Goal: Task Accomplishment & Management: Use online tool/utility

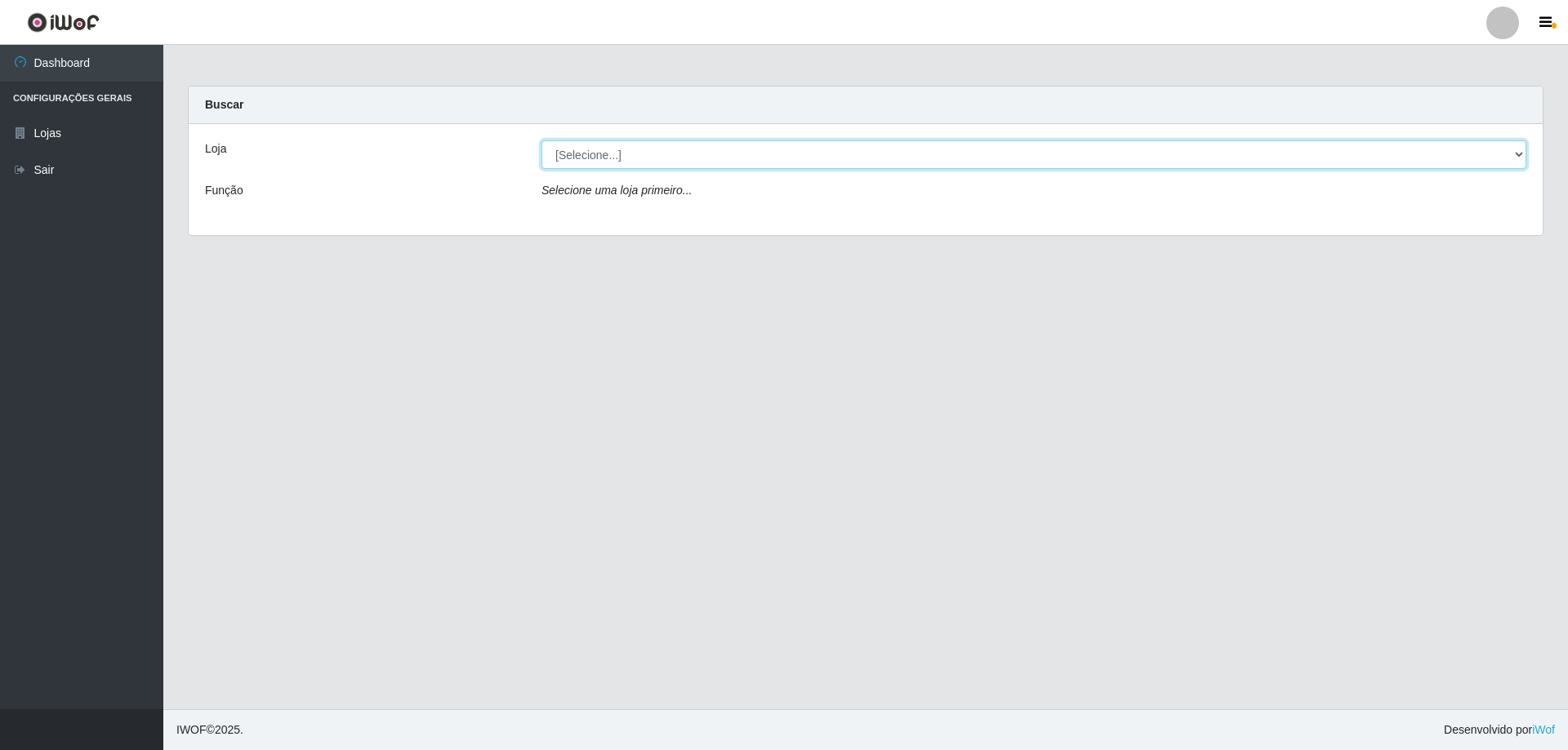
click at [603, 158] on select "[Selecione...] Atacado Vem - [STREET_ADDRESS]" at bounding box center [1034, 154] width 985 height 28
select select "461"
click at [541, 140] on select "[Selecione...] Atacado Vem - [STREET_ADDRESS]" at bounding box center [1034, 154] width 985 height 28
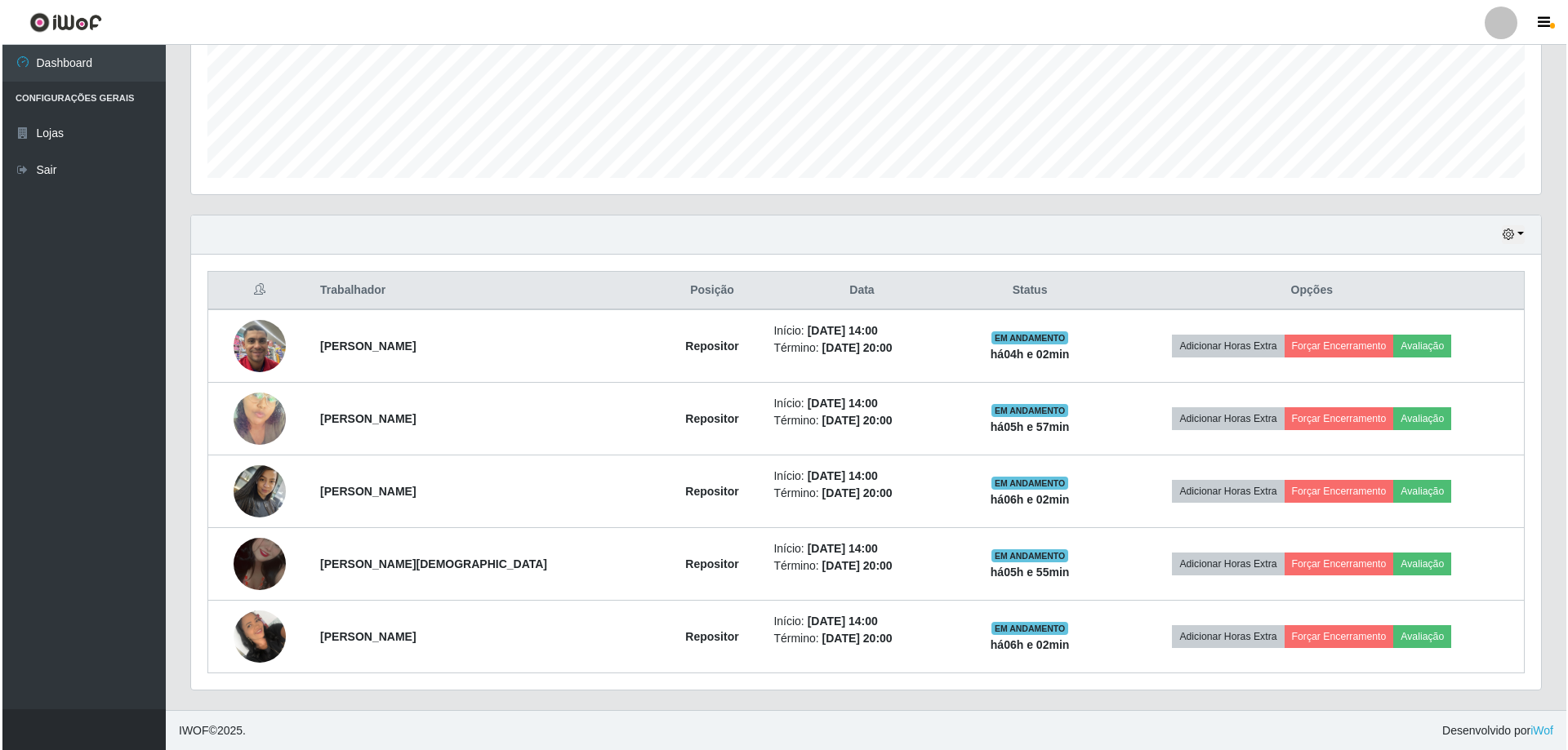
scroll to position [407, 0]
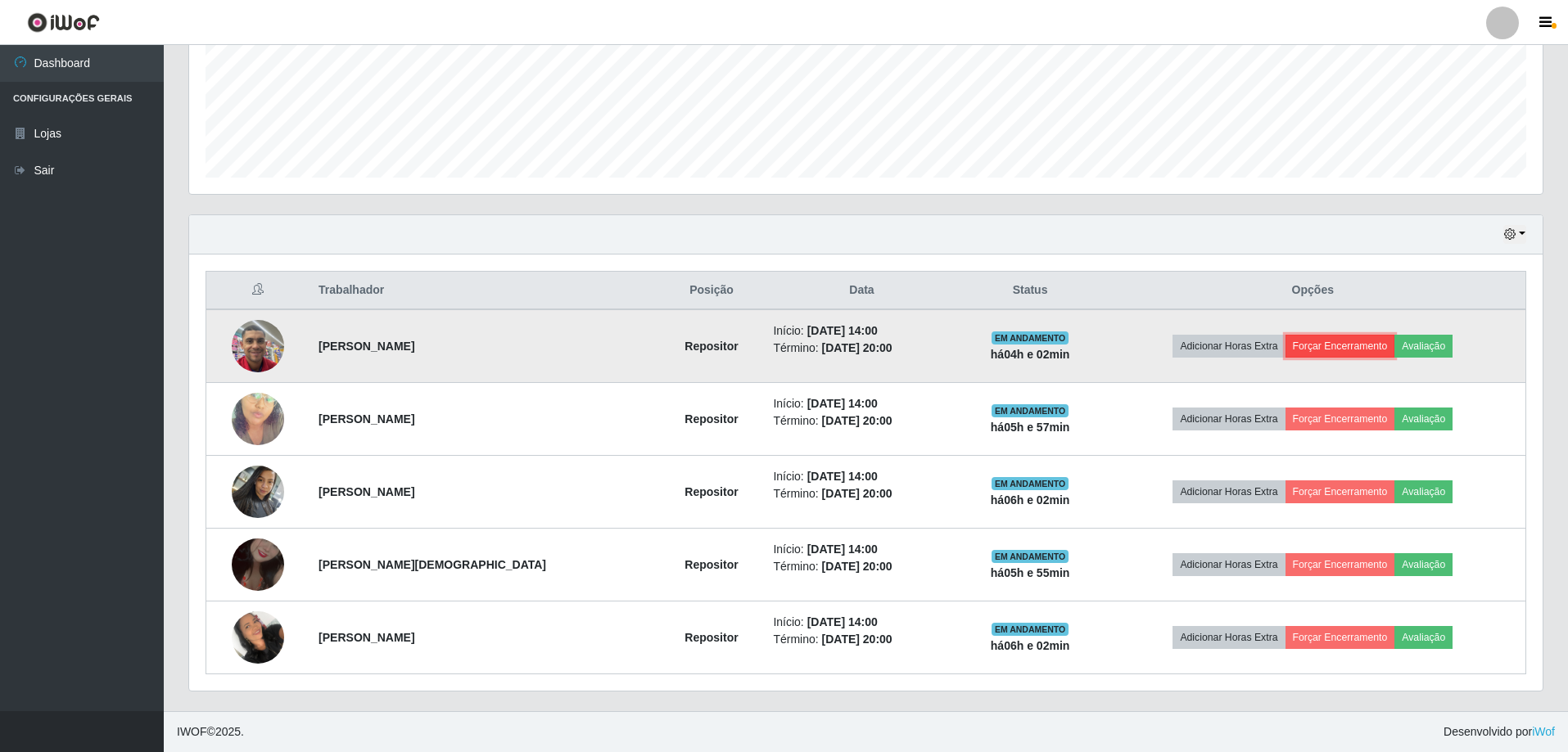
click at [1349, 347] on button "Forçar Encerramento" at bounding box center [1341, 346] width 110 height 23
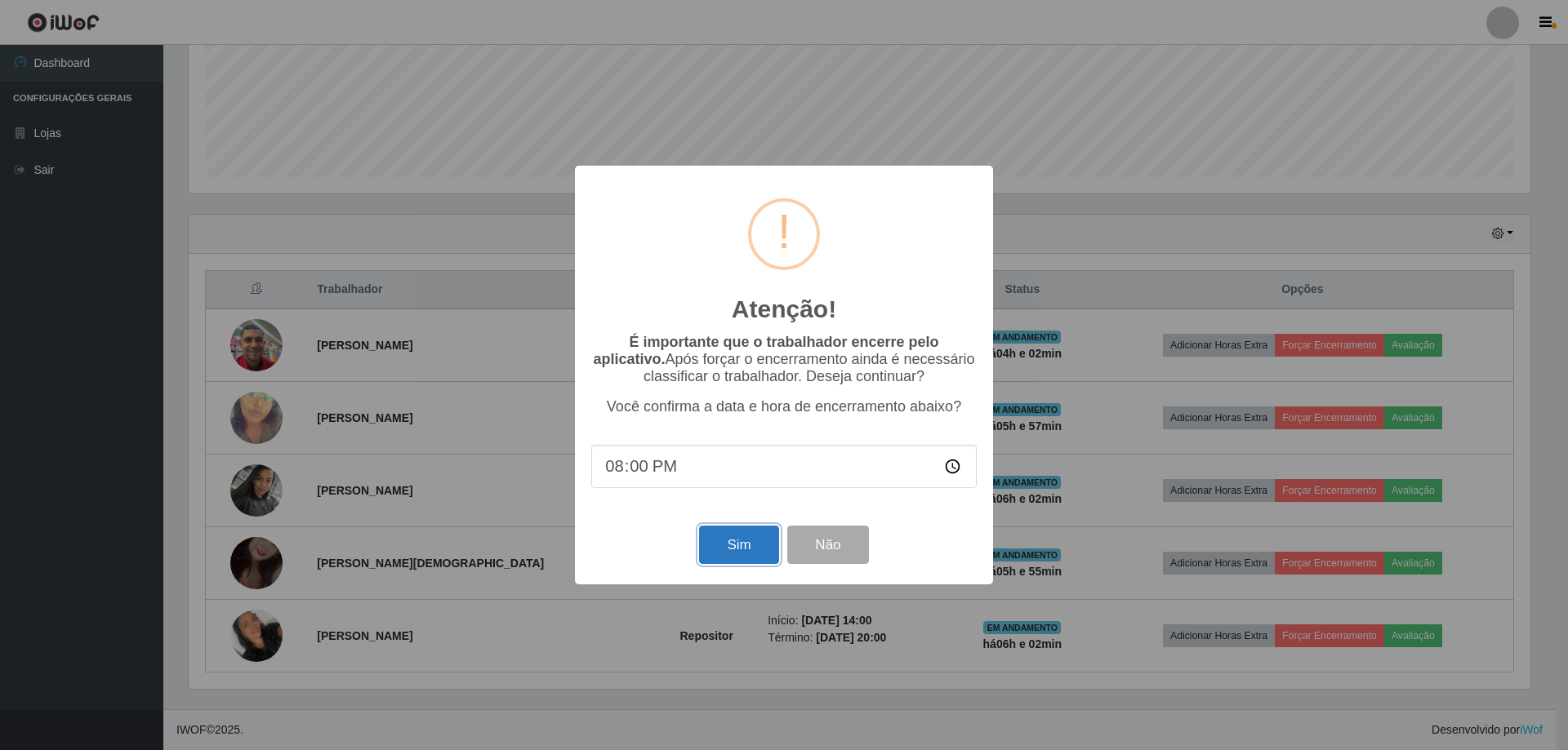
click at [758, 553] on button "Sim" at bounding box center [739, 544] width 79 height 38
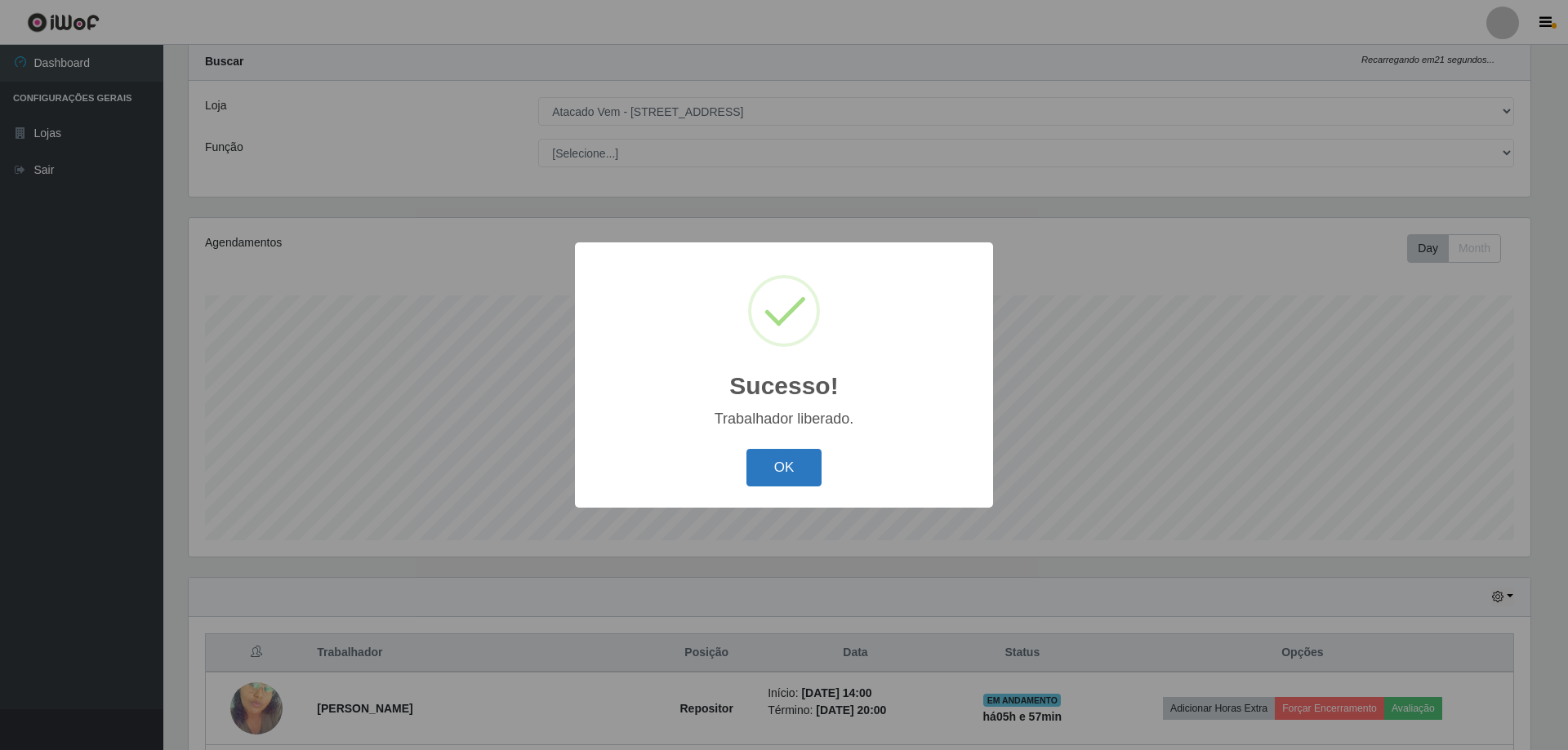
click at [813, 470] on button "OK" at bounding box center [785, 468] width 76 height 38
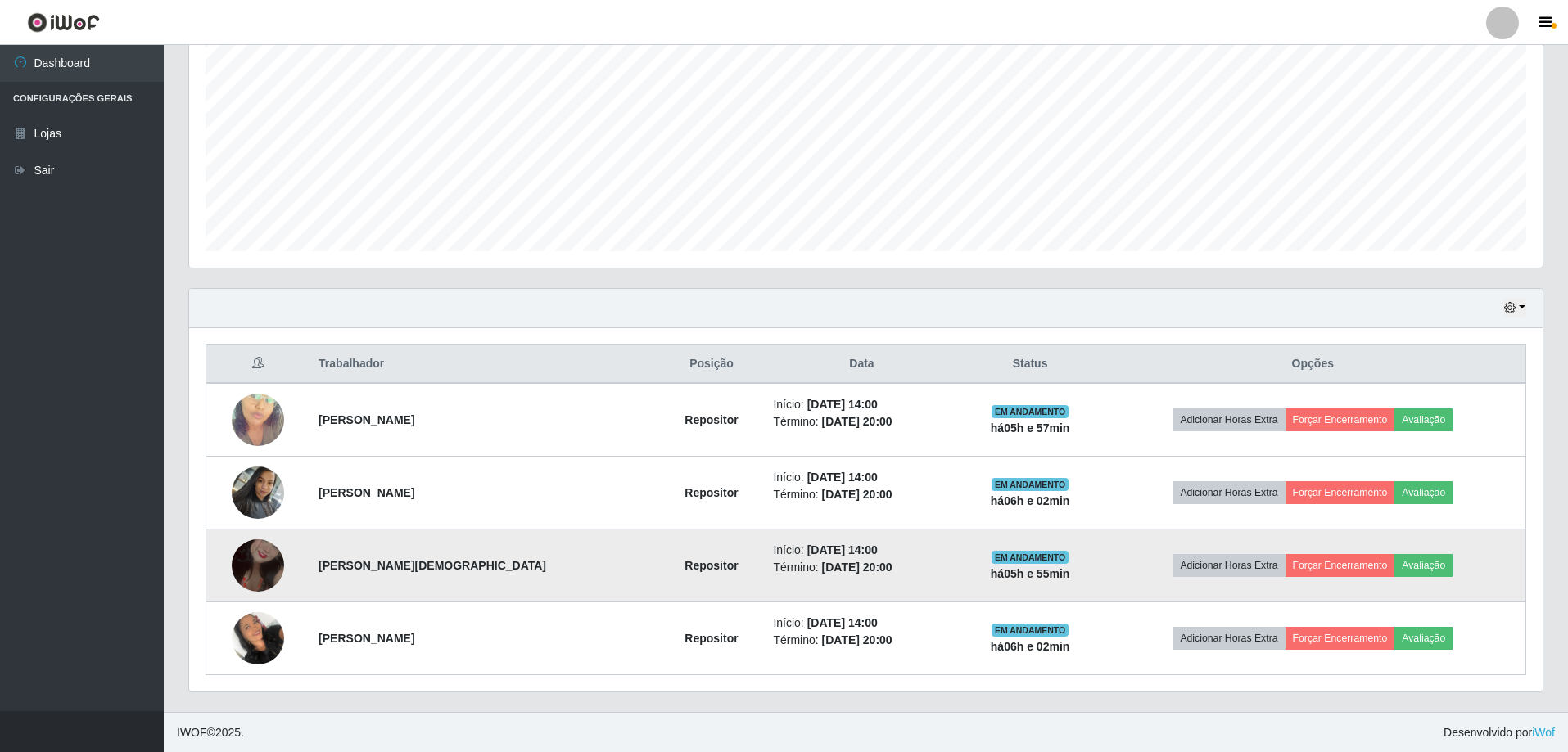
scroll to position [334, 0]
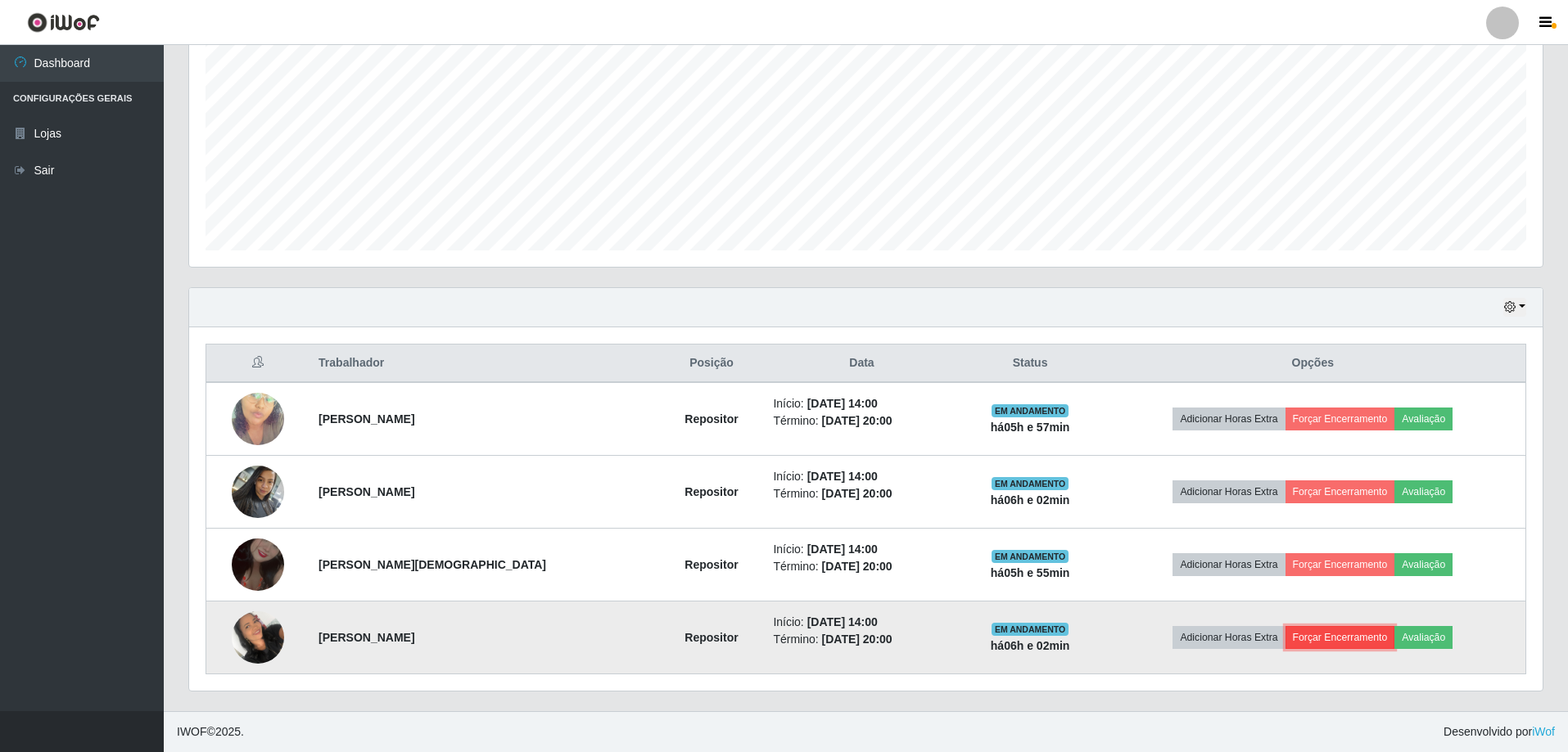
click at [1362, 632] on button "Forçar Encerramento" at bounding box center [1341, 638] width 110 height 23
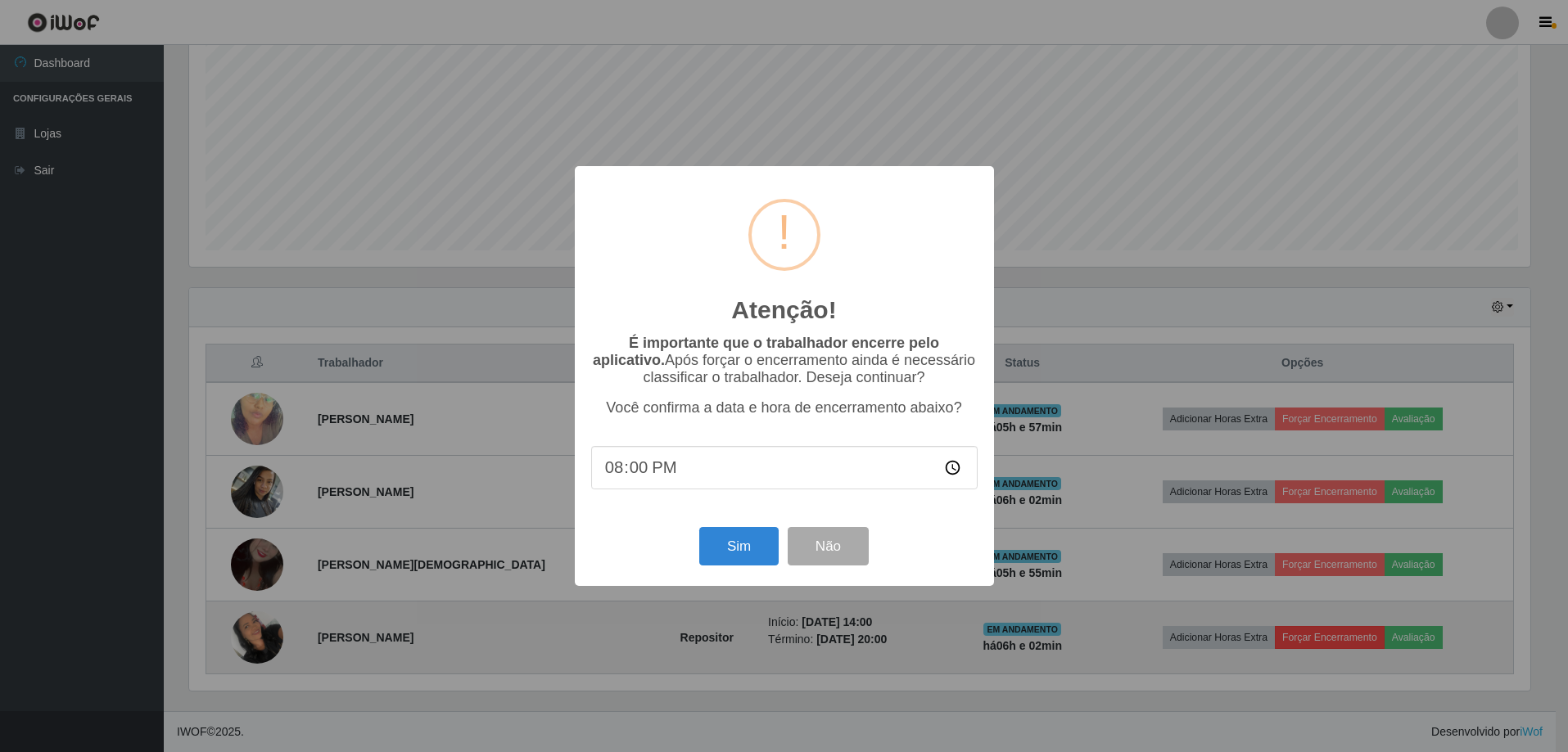
scroll to position [340, 1345]
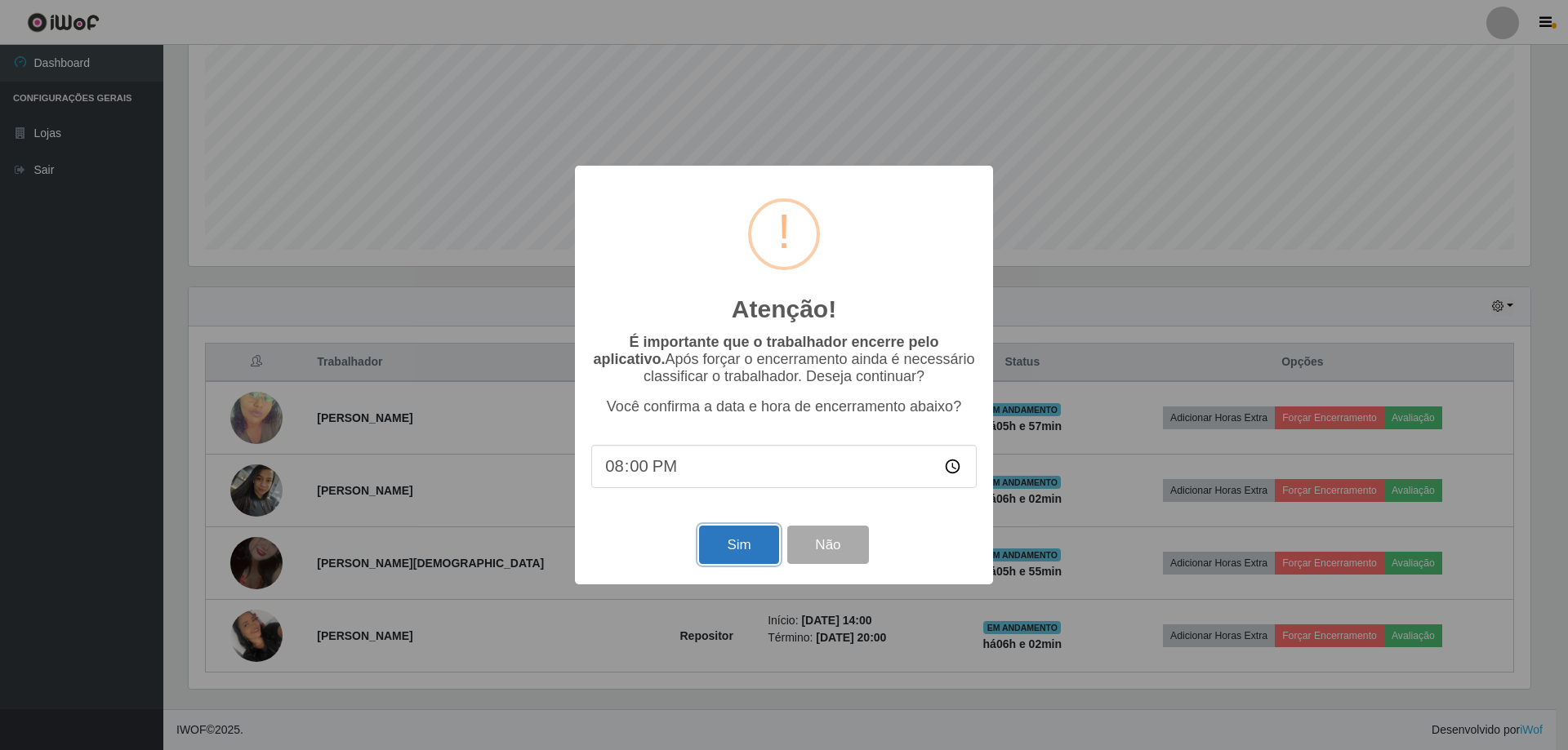
click at [728, 537] on button "Sim" at bounding box center [739, 544] width 79 height 38
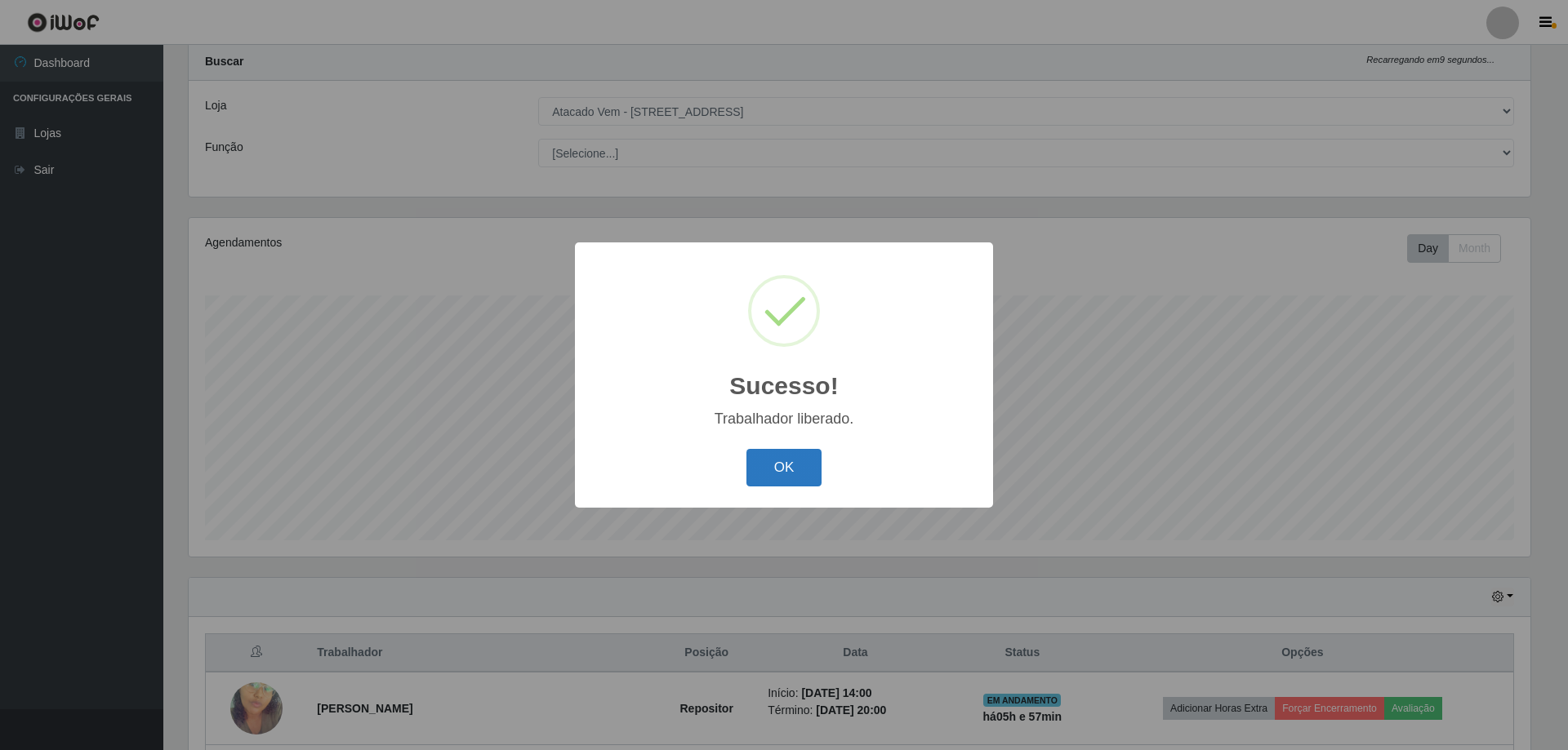
click at [804, 467] on button "OK" at bounding box center [785, 468] width 76 height 38
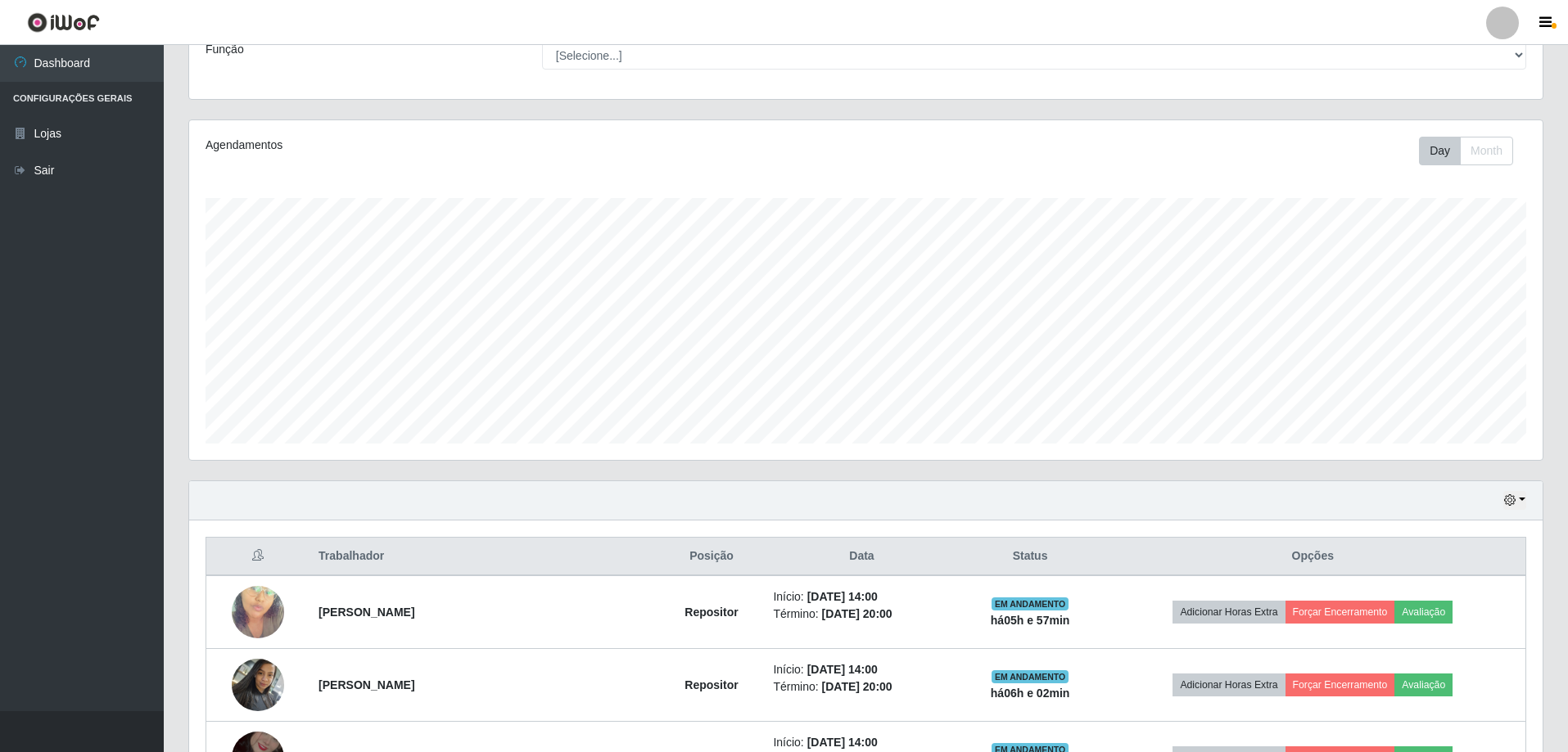
scroll to position [262, 0]
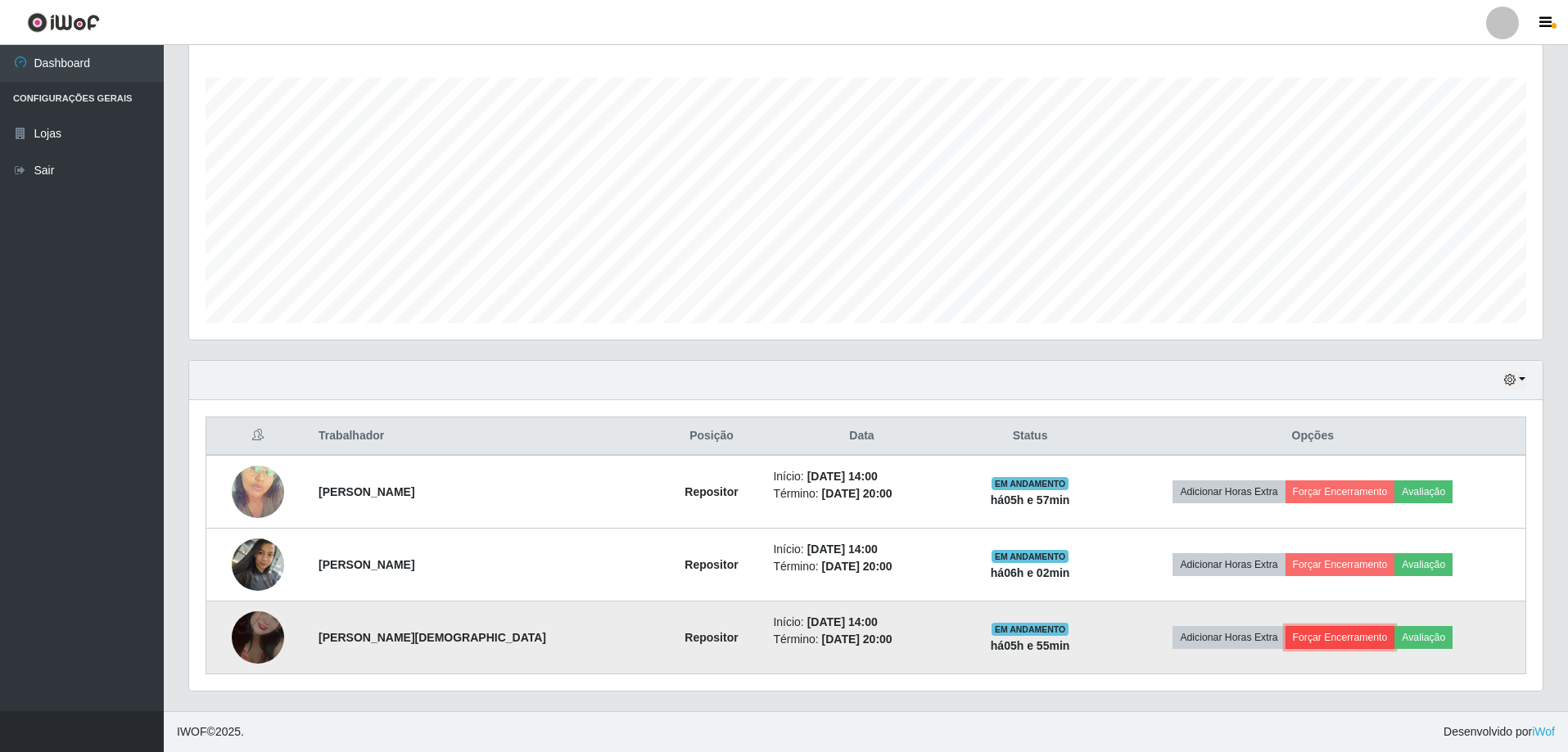
click at [1316, 636] on button "Forçar Encerramento" at bounding box center [1341, 638] width 110 height 23
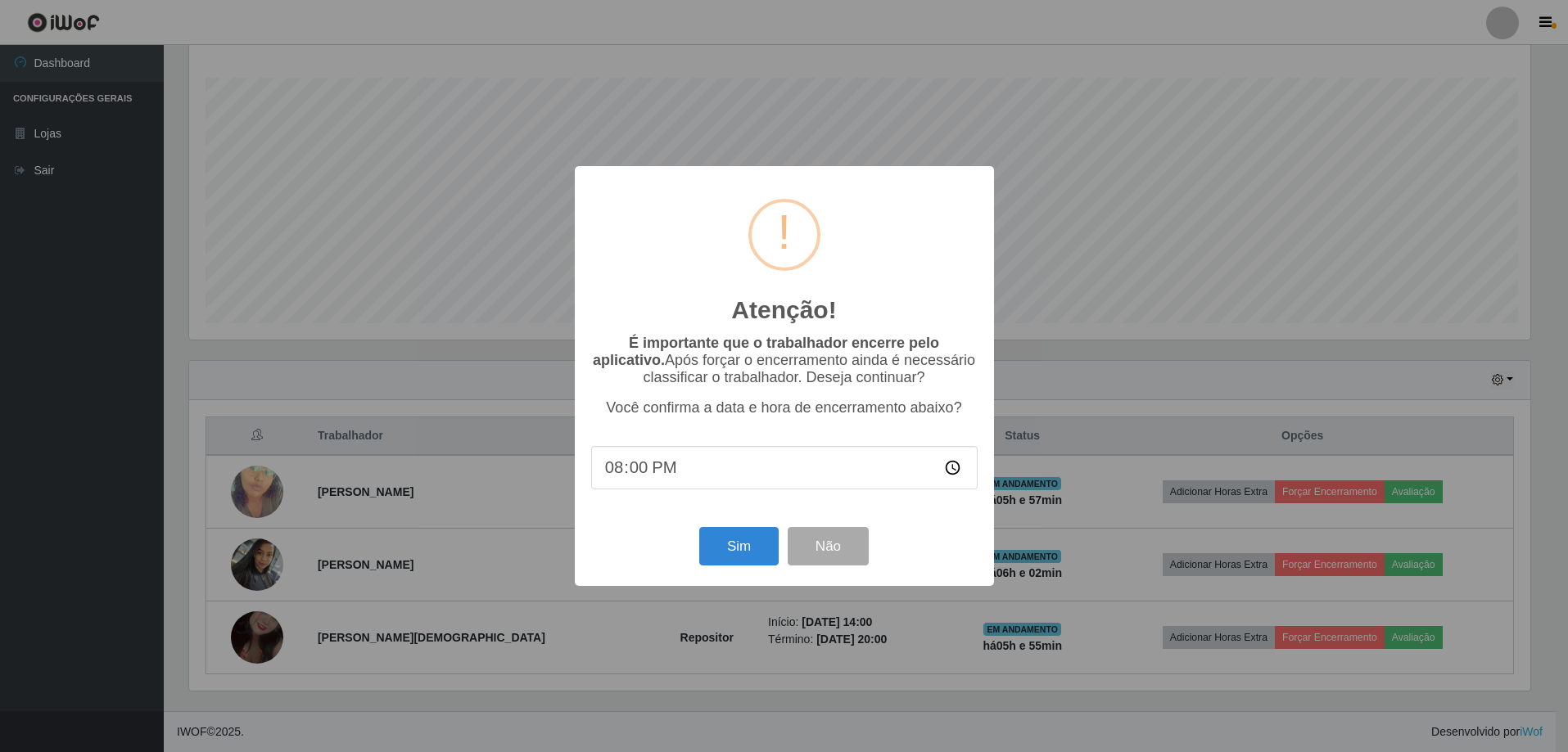
scroll to position [340, 1345]
click at [751, 552] on button "Sim" at bounding box center [741, 546] width 80 height 38
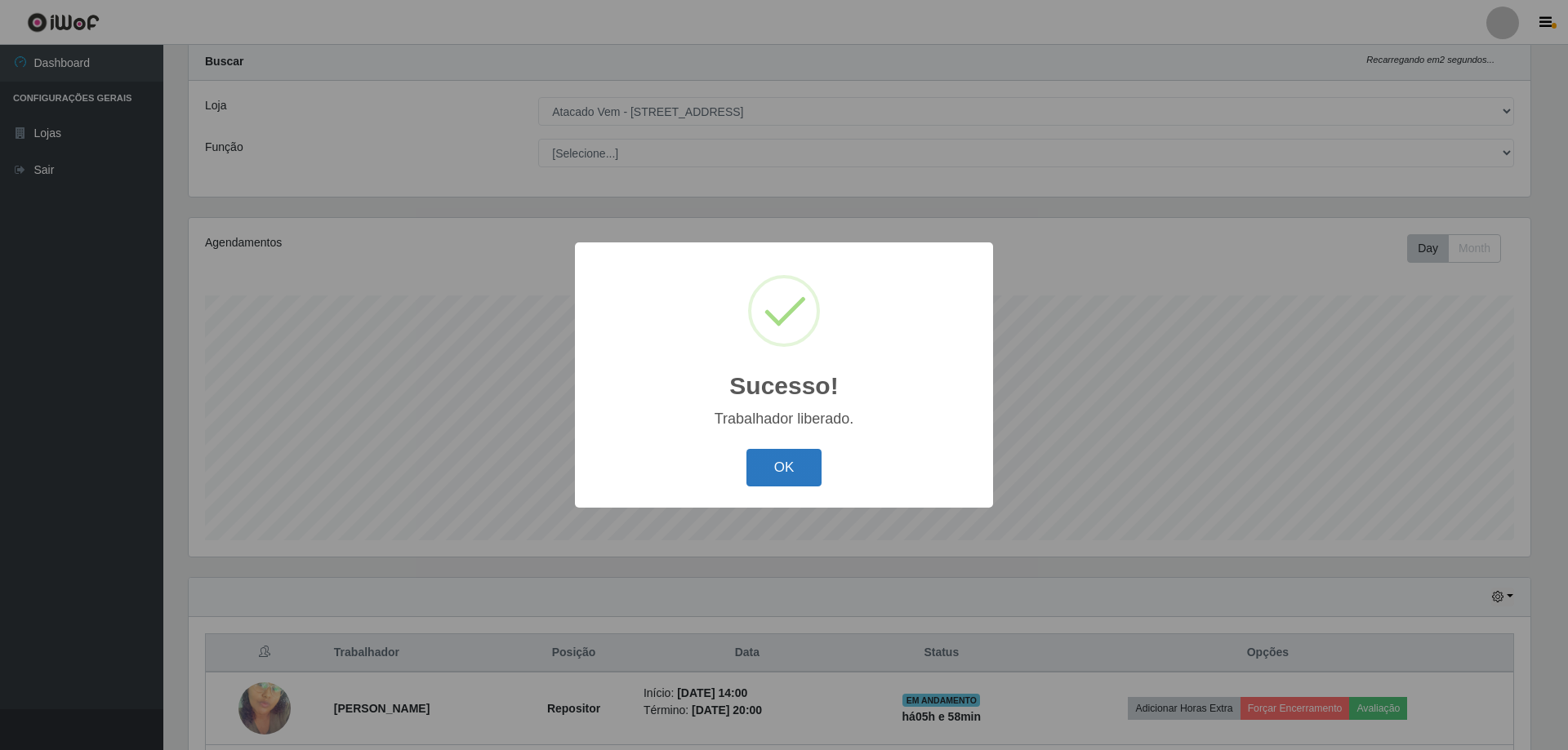
click at [800, 472] on button "OK" at bounding box center [785, 468] width 76 height 38
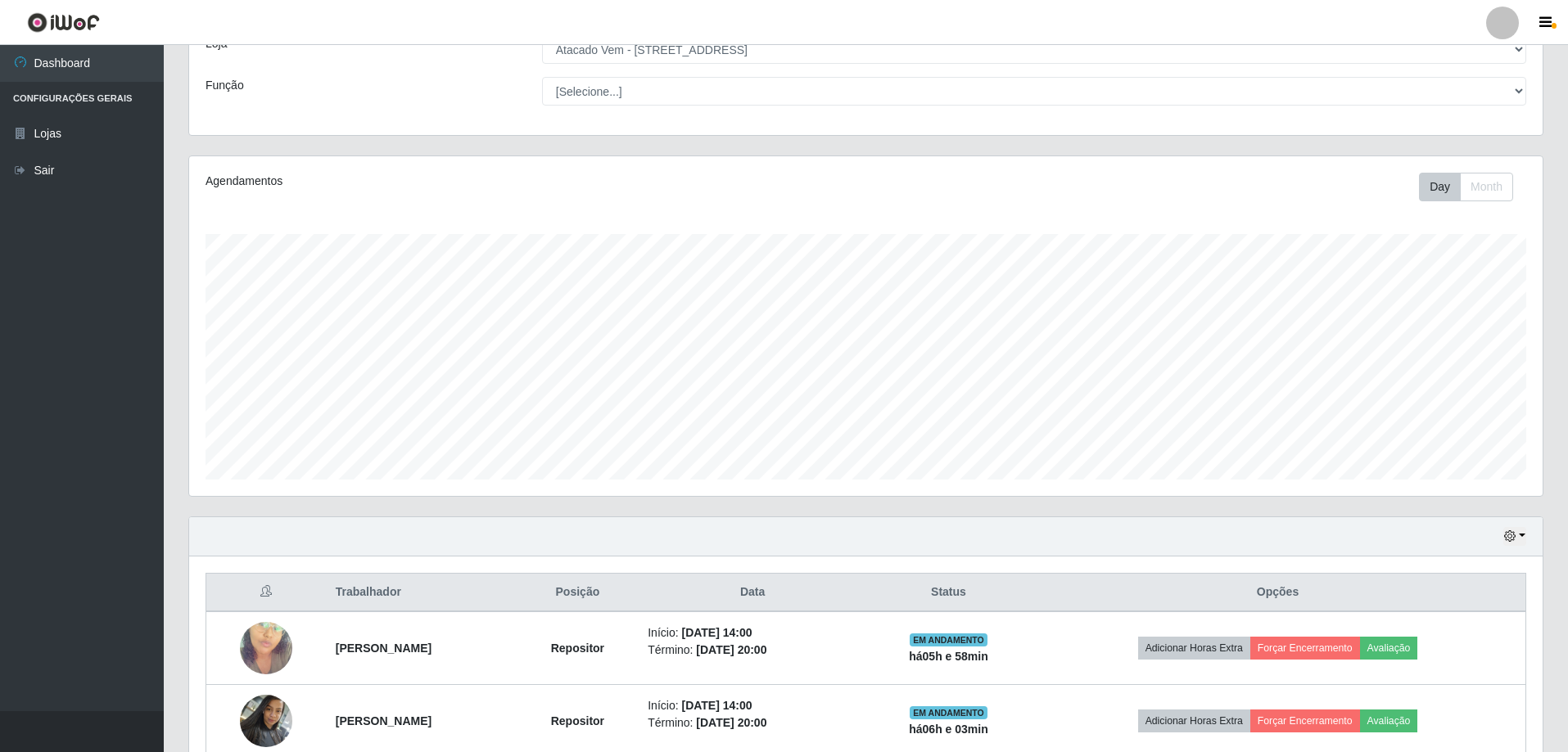
scroll to position [0, 0]
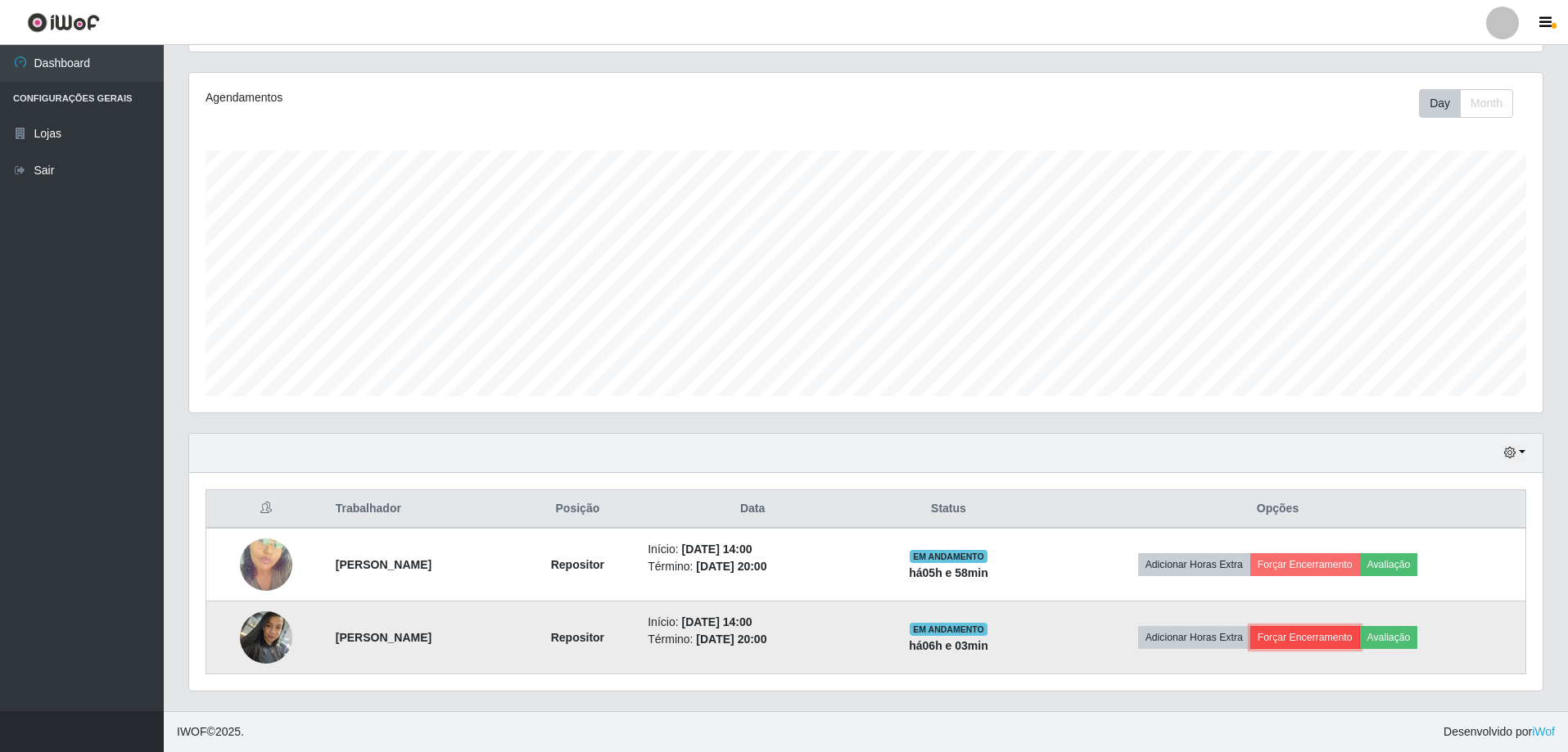
click at [1317, 640] on button "Forçar Encerramento" at bounding box center [1305, 638] width 110 height 23
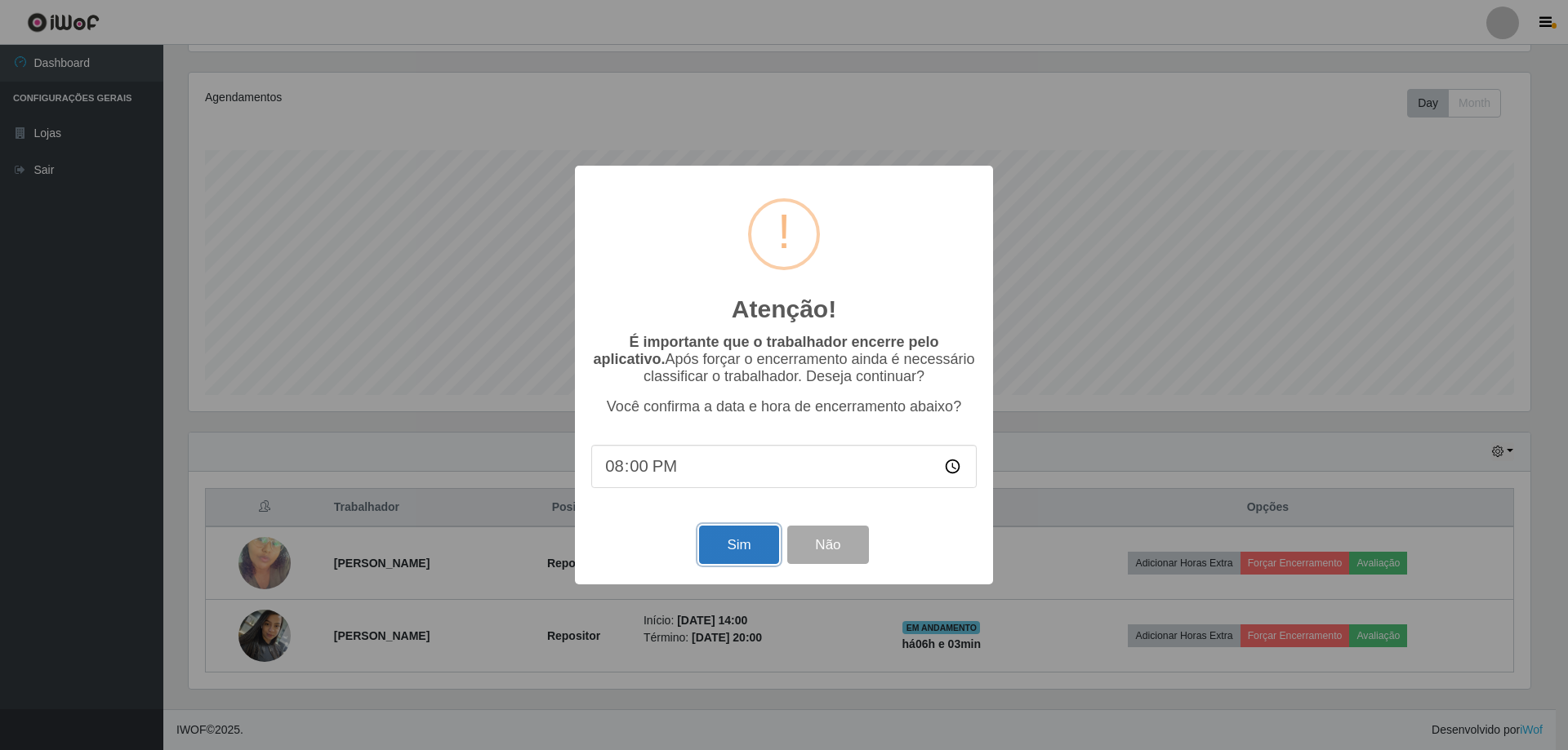
click at [743, 548] on button "Sim" at bounding box center [739, 544] width 79 height 38
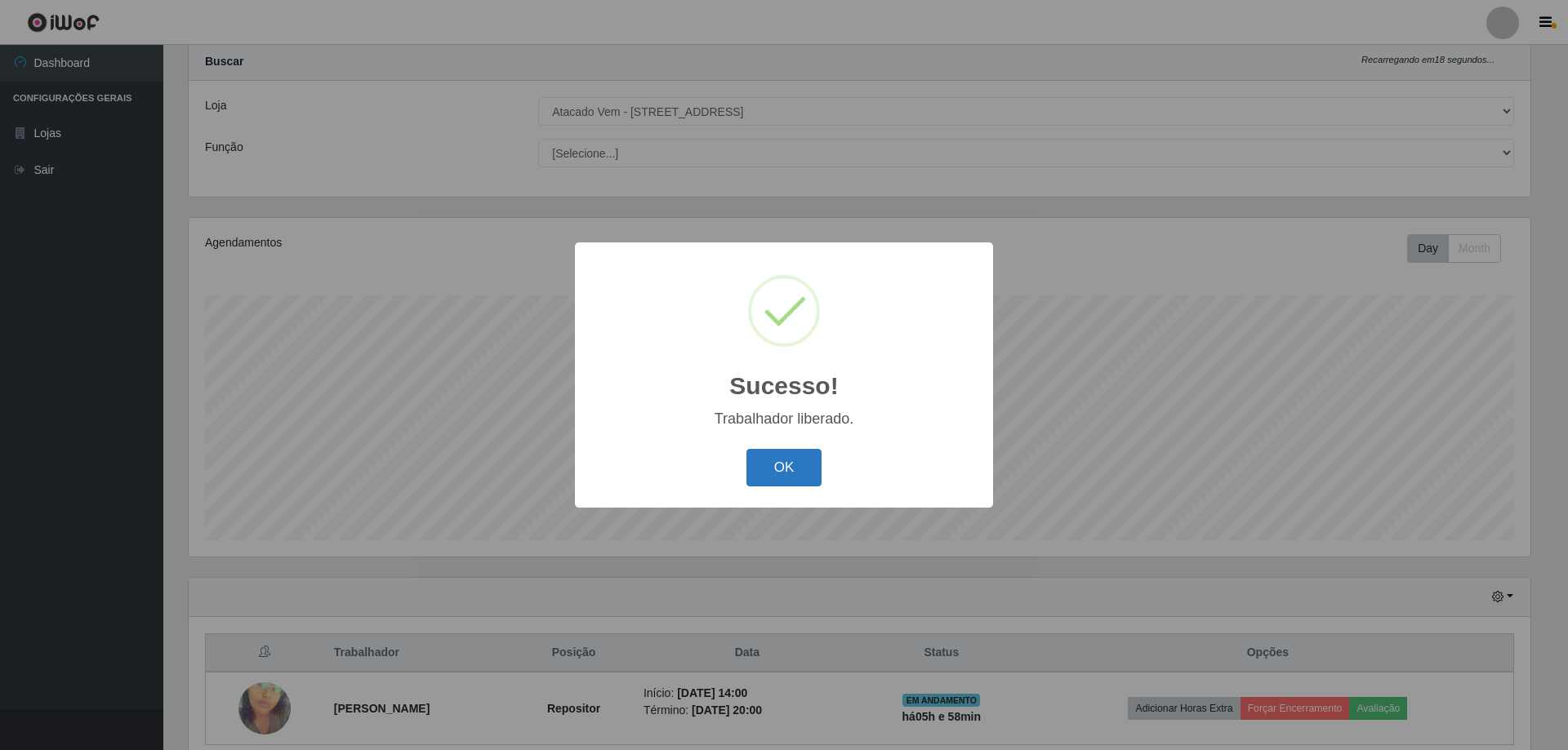
click at [800, 461] on button "OK" at bounding box center [785, 468] width 76 height 38
